Goal: Entertainment & Leisure: Consume media (video, audio)

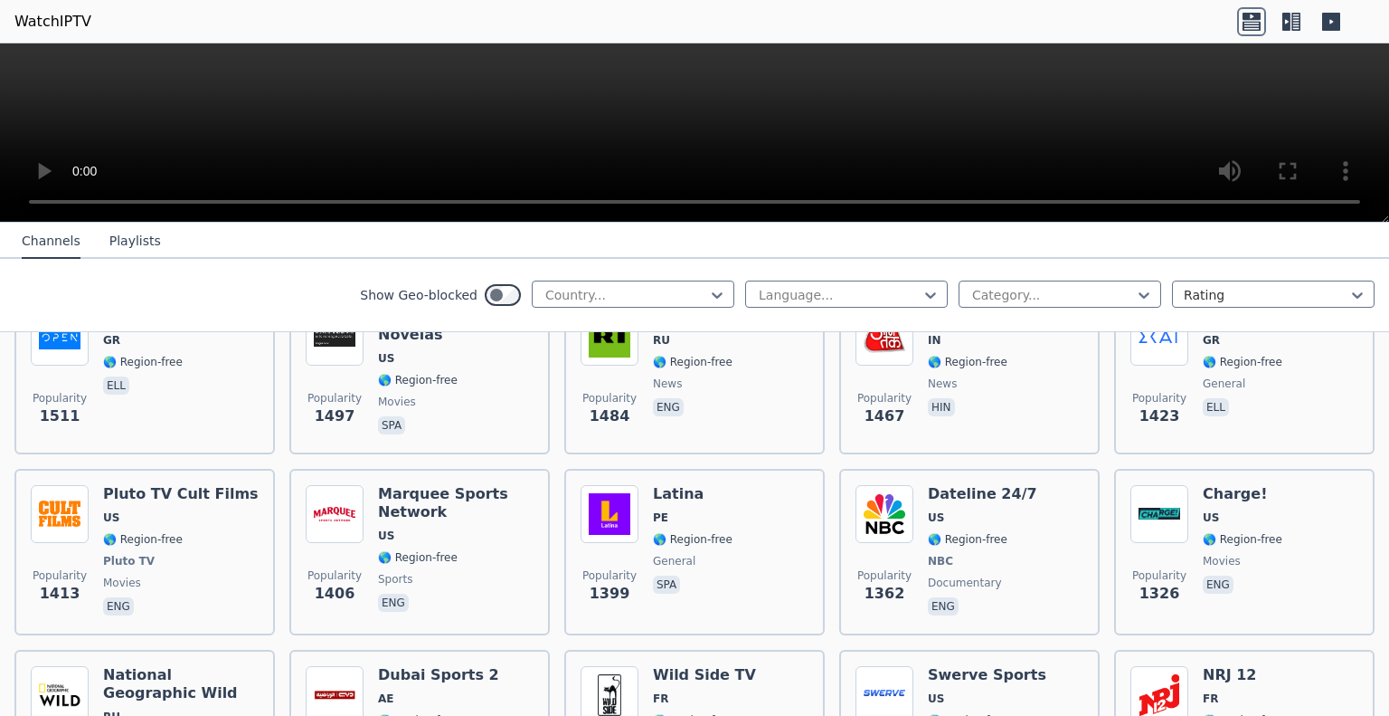
scroll to position [1758, 0]
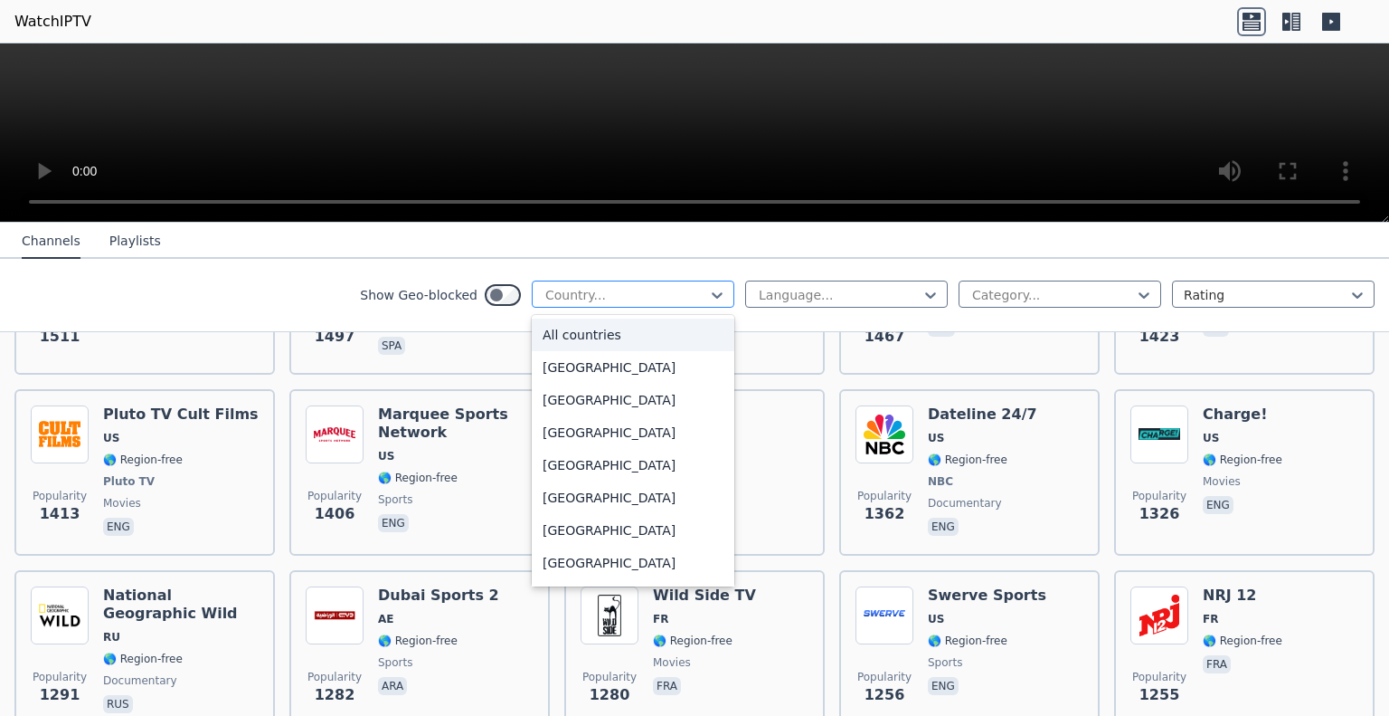
click at [714, 295] on div "Country..." at bounding box center [633, 293] width 203 height 27
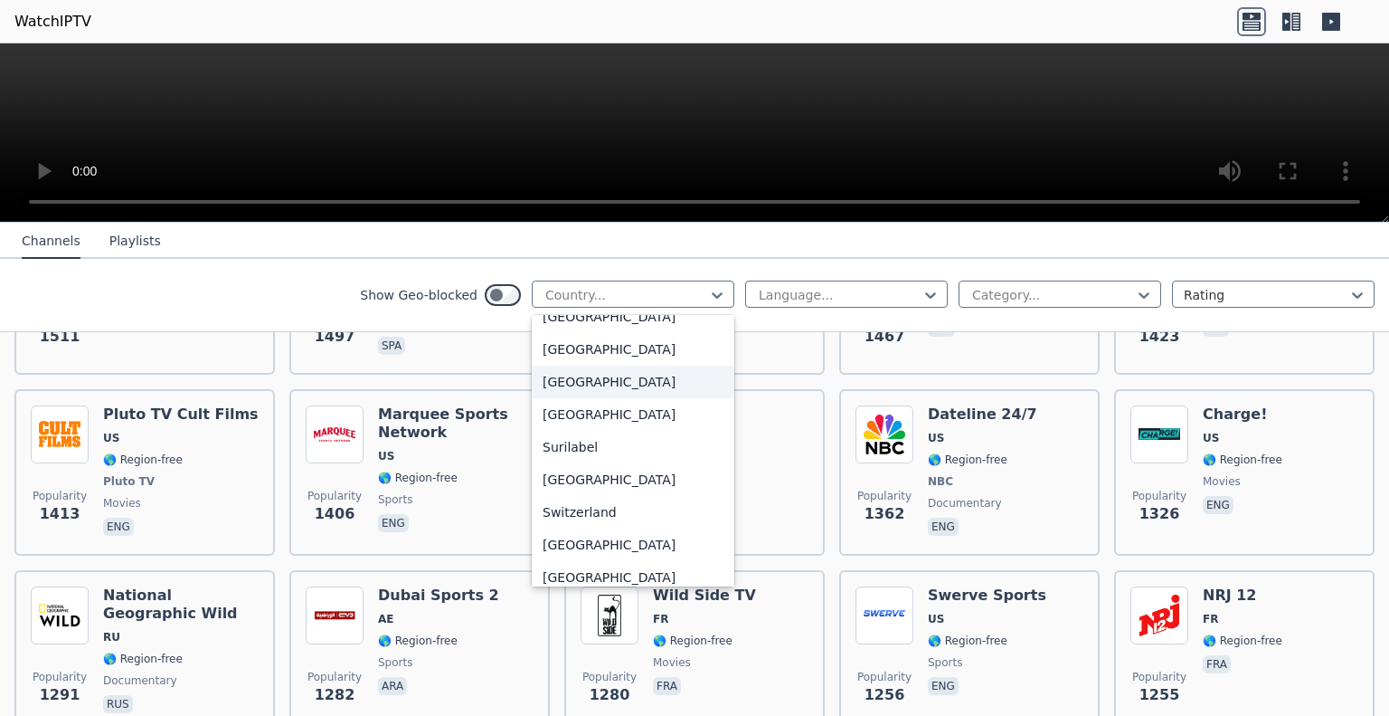
scroll to position [5702, 0]
click at [626, 478] on div "[GEOGRAPHIC_DATA]" at bounding box center [633, 479] width 203 height 33
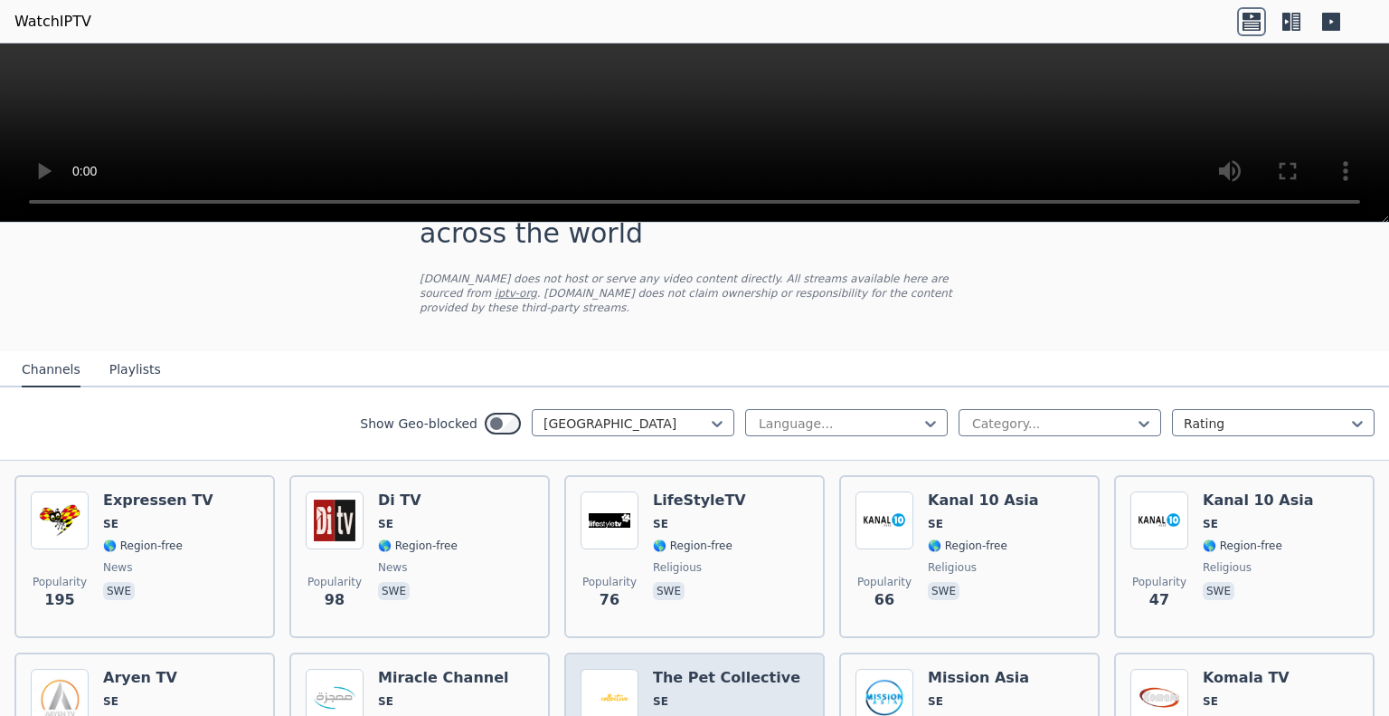
scroll to position [161, 0]
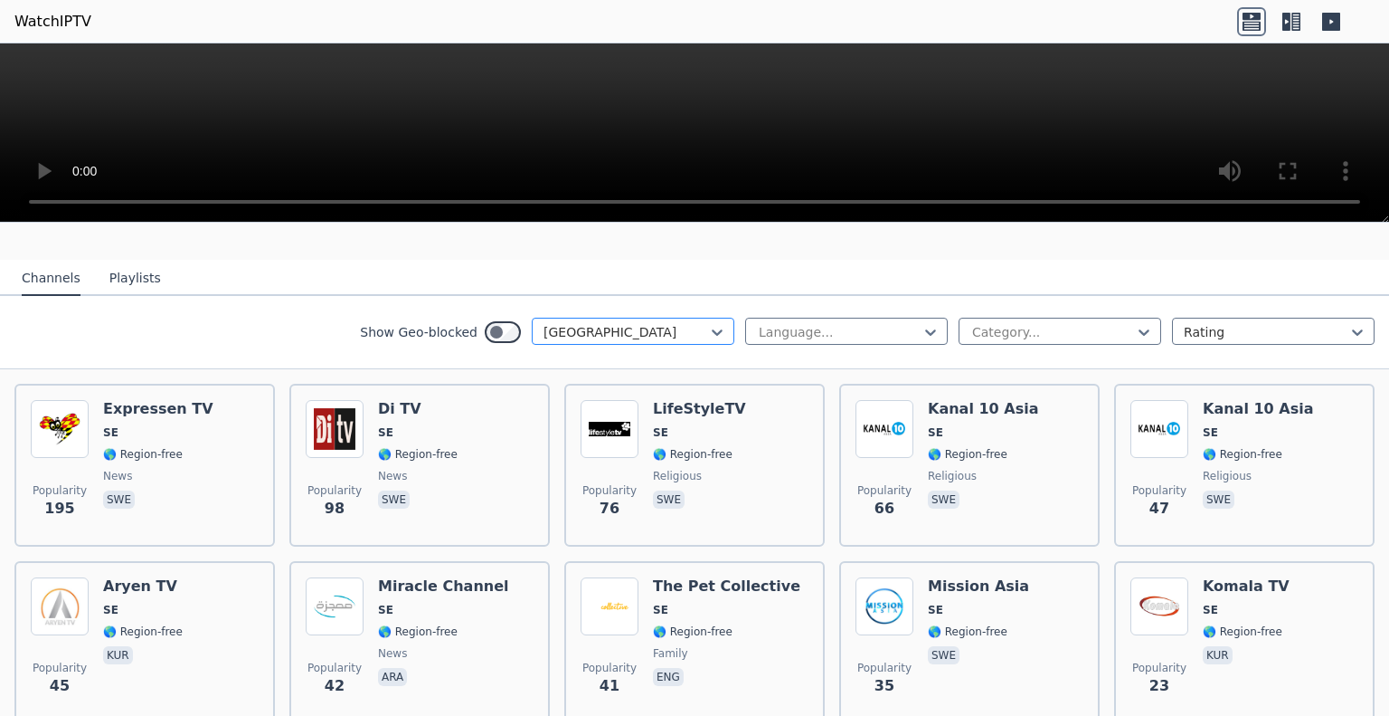
click at [687, 323] on div at bounding box center [626, 332] width 165 height 18
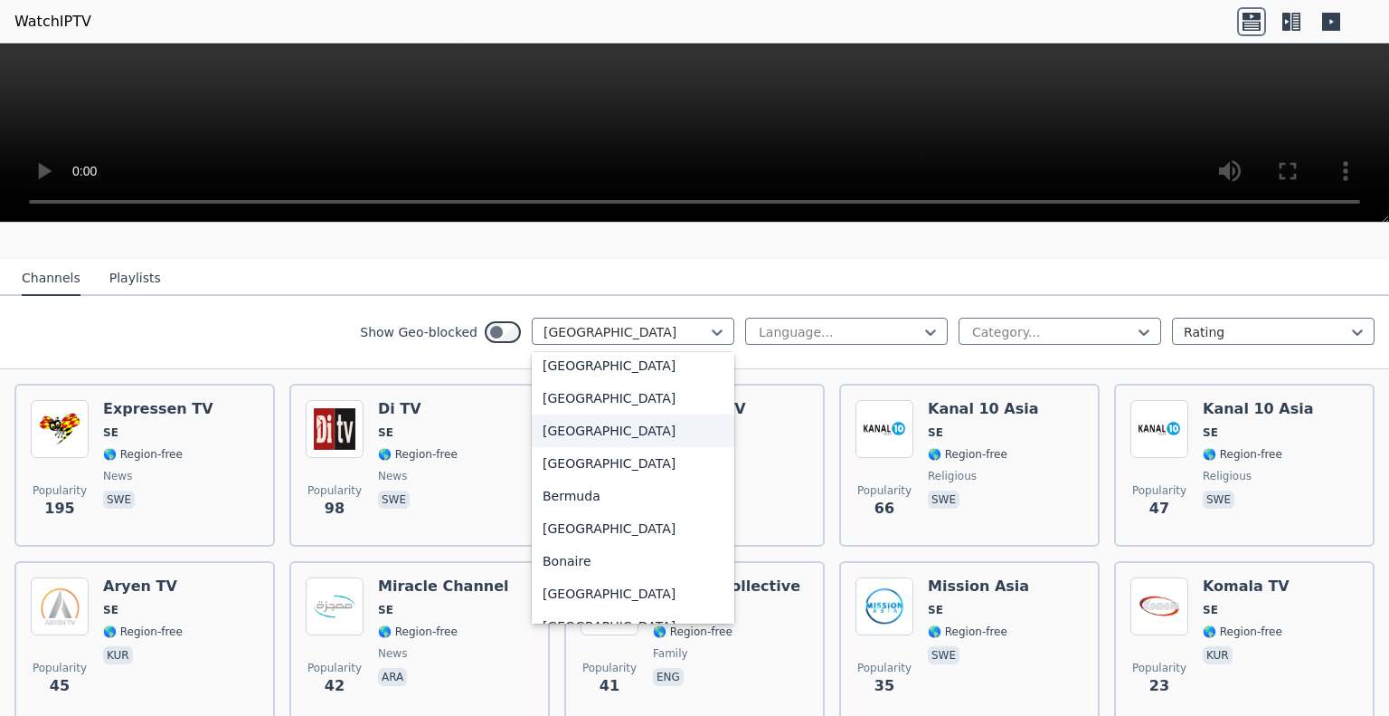
scroll to position [0, 0]
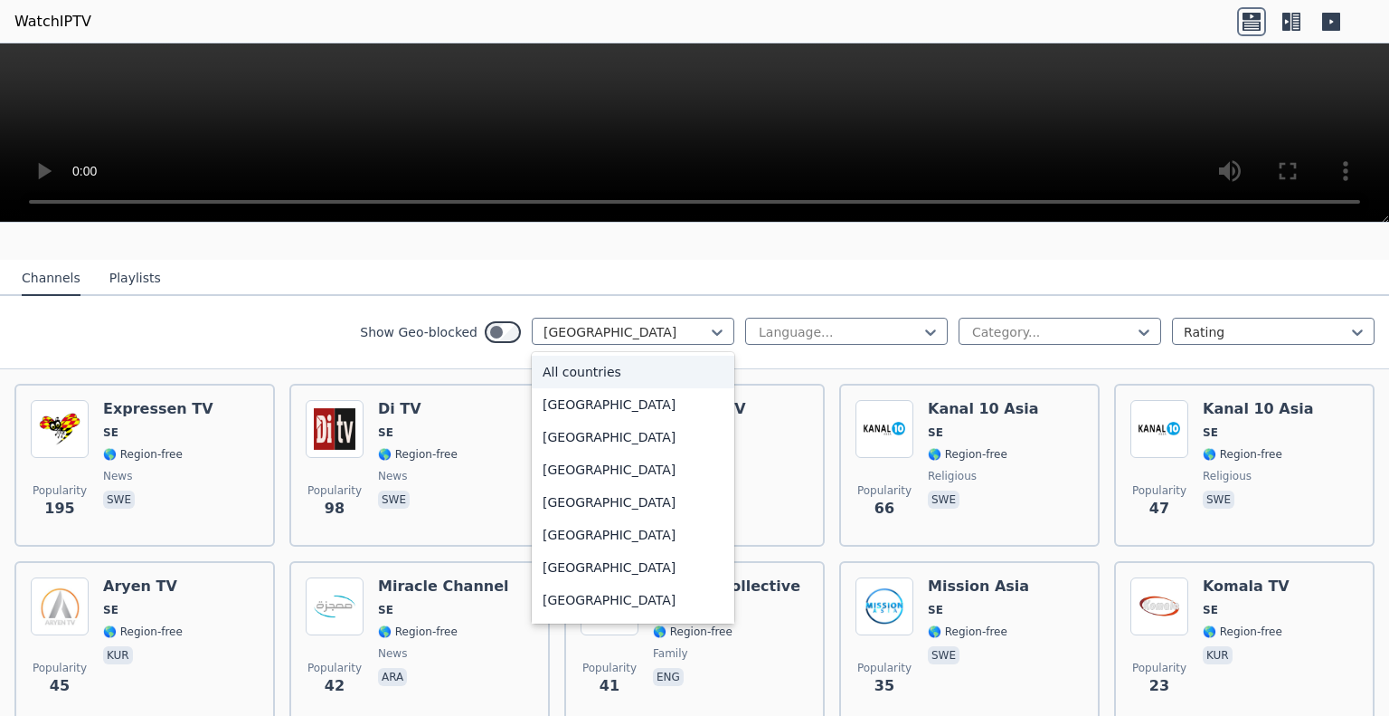
click at [635, 355] on div "All countries" at bounding box center [633, 371] width 203 height 33
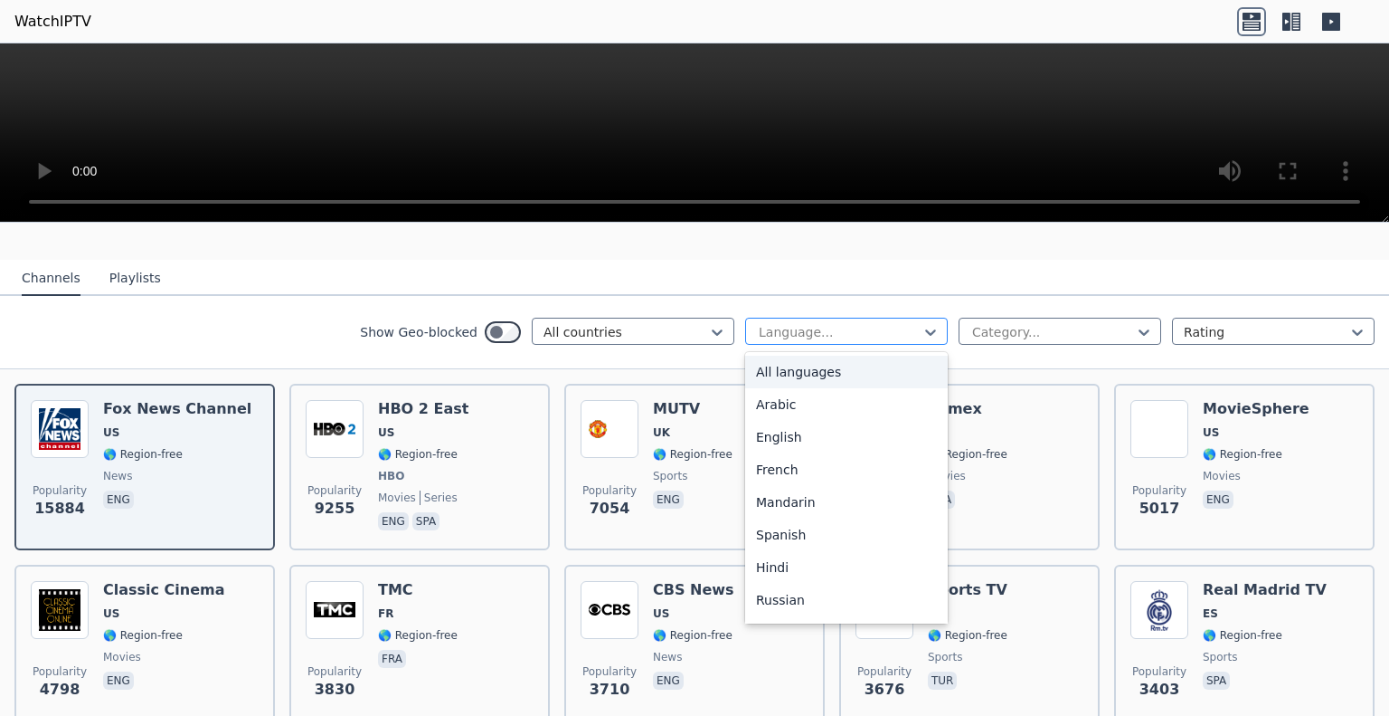
click at [863, 318] on div "Language..." at bounding box center [846, 331] width 203 height 27
click at [850, 388] on div "Arabic" at bounding box center [846, 404] width 203 height 33
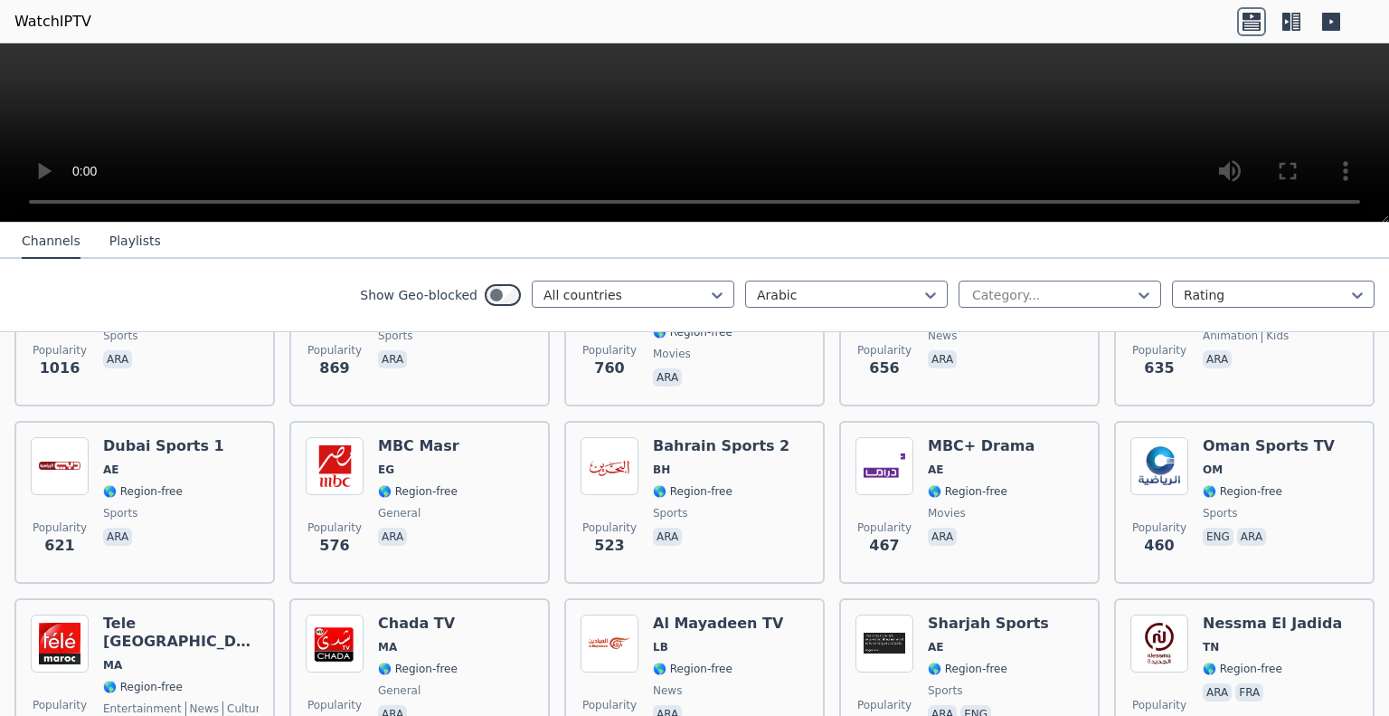
scroll to position [479, 0]
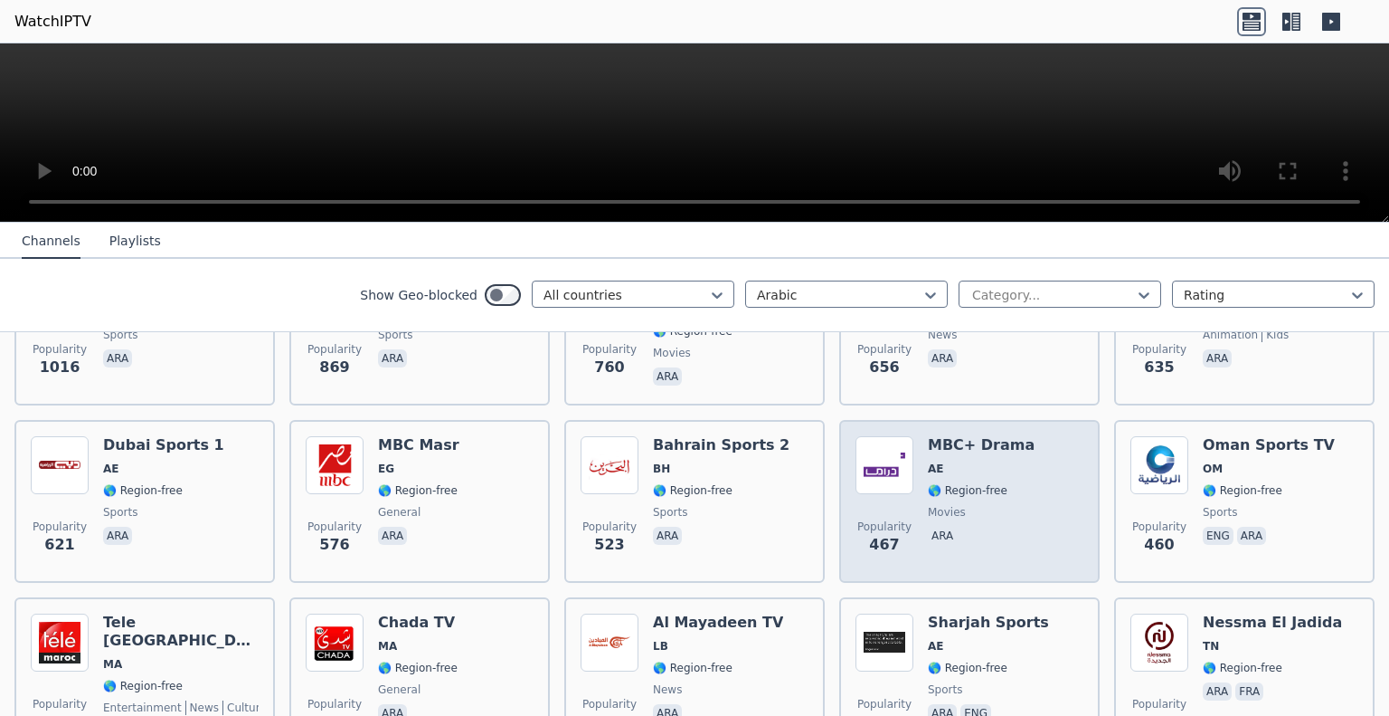
click at [991, 505] on span "movies" at bounding box center [981, 512] width 107 height 14
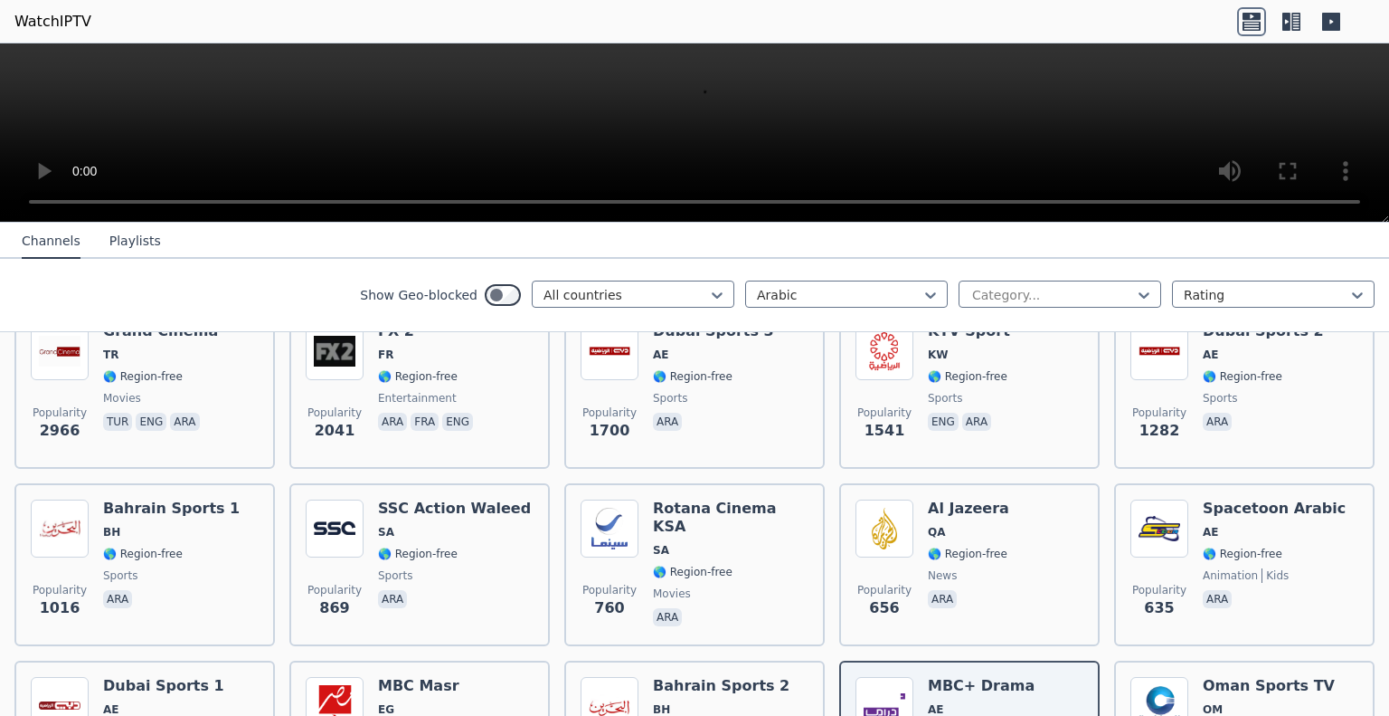
scroll to position [0, 0]
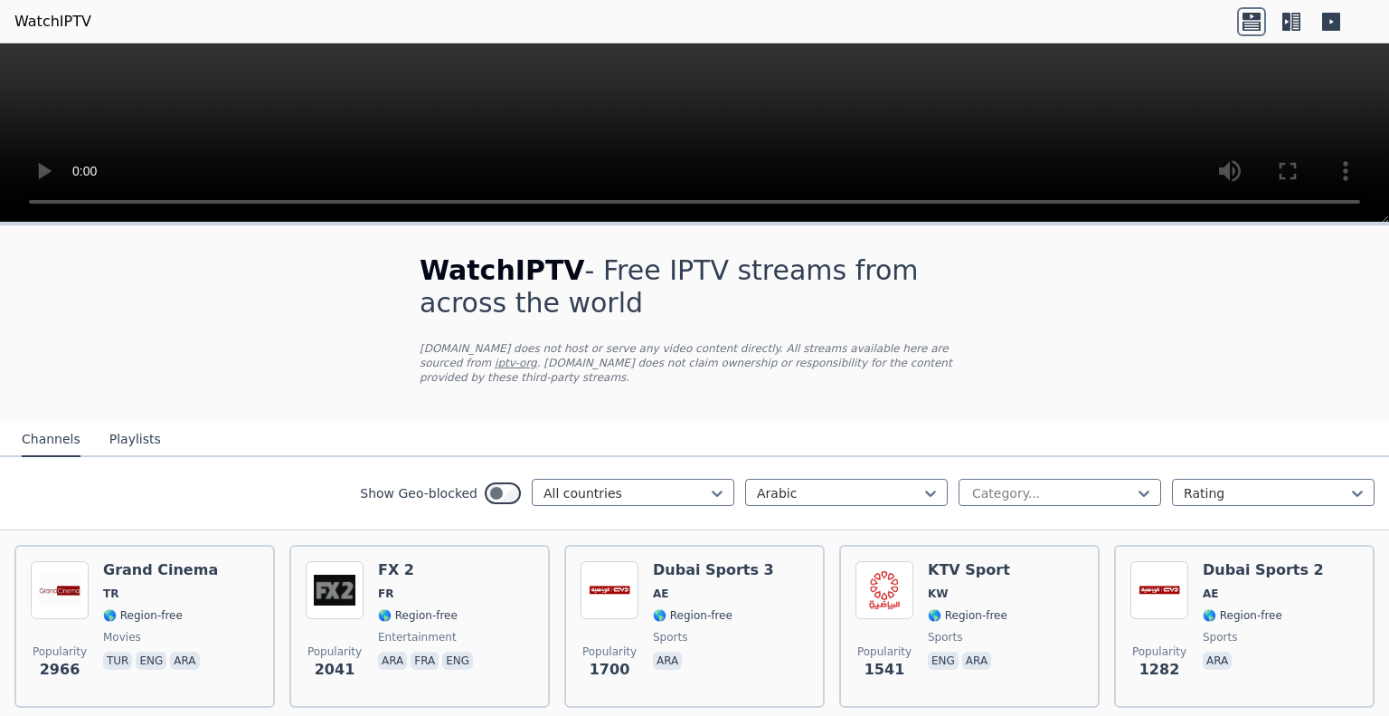
click at [120, 423] on button "Playlists" at bounding box center [135, 439] width 52 height 34
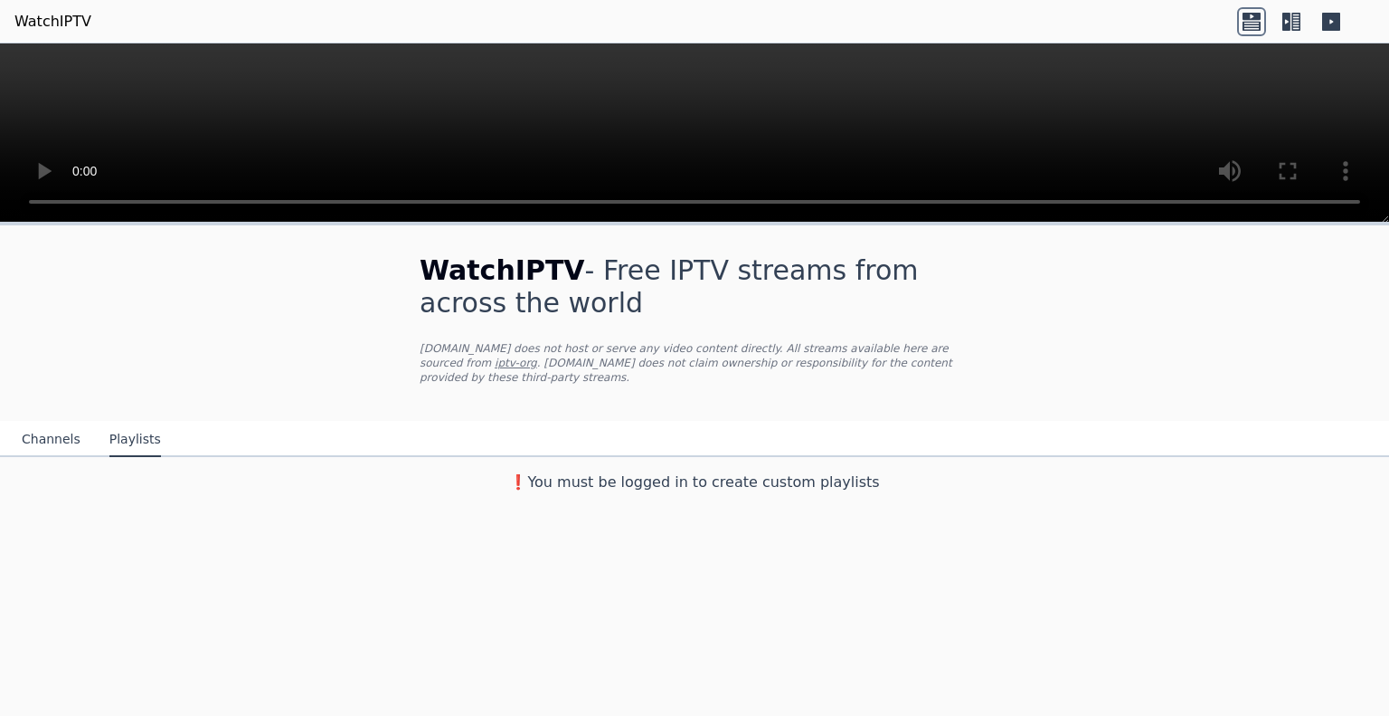
click at [537, 356] on link "iptv-org" at bounding box center [516, 362] width 43 height 13
